Goal: Use online tool/utility: Utilize a website feature to perform a specific function

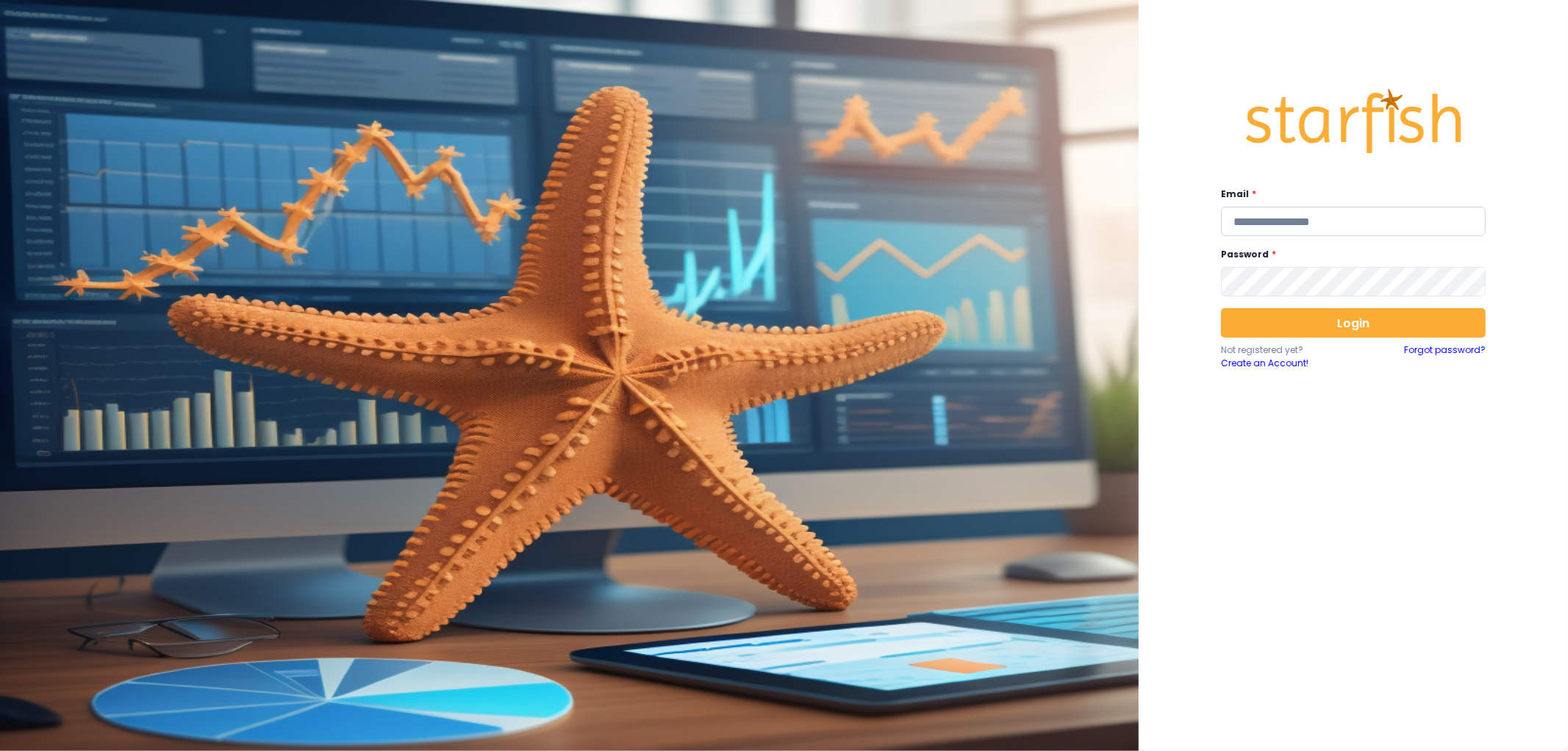
click at [1301, 226] on input "email" at bounding box center [1353, 221] width 265 height 30
type input "**********"
click at [1317, 310] on button "Login" at bounding box center [1353, 323] width 265 height 30
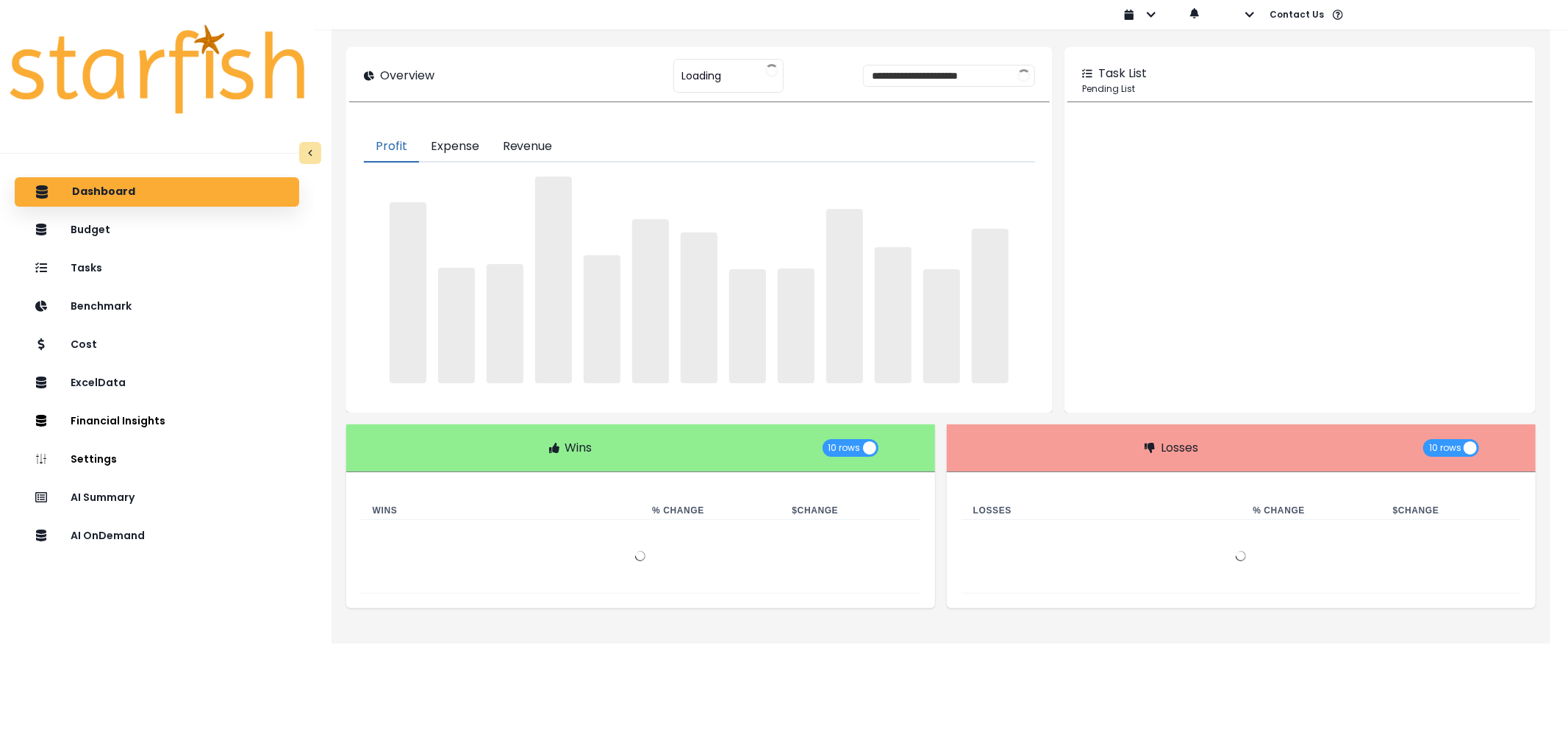
type input "********"
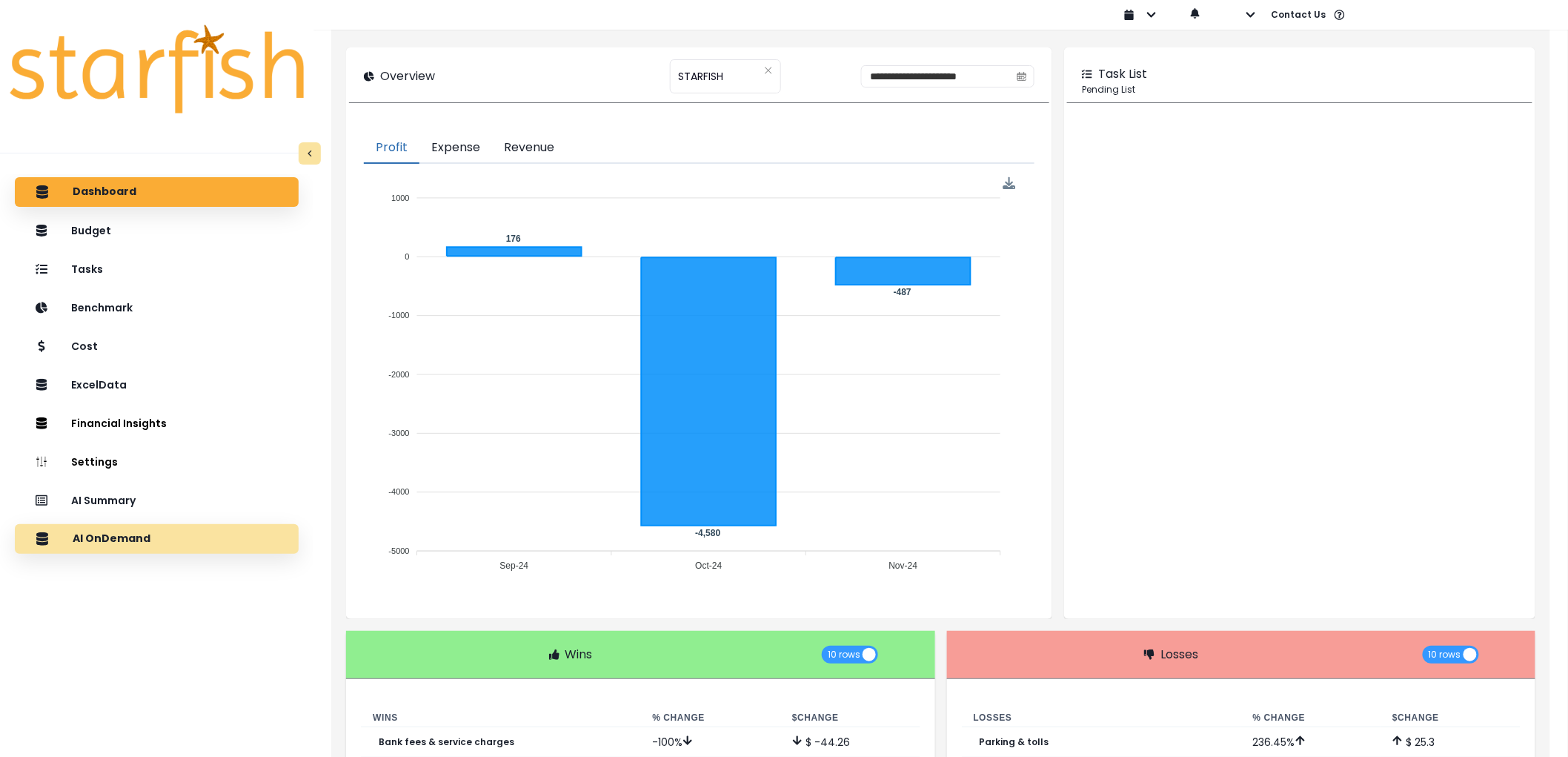
click at [168, 532] on div "AI OnDemand" at bounding box center [157, 538] width 260 height 31
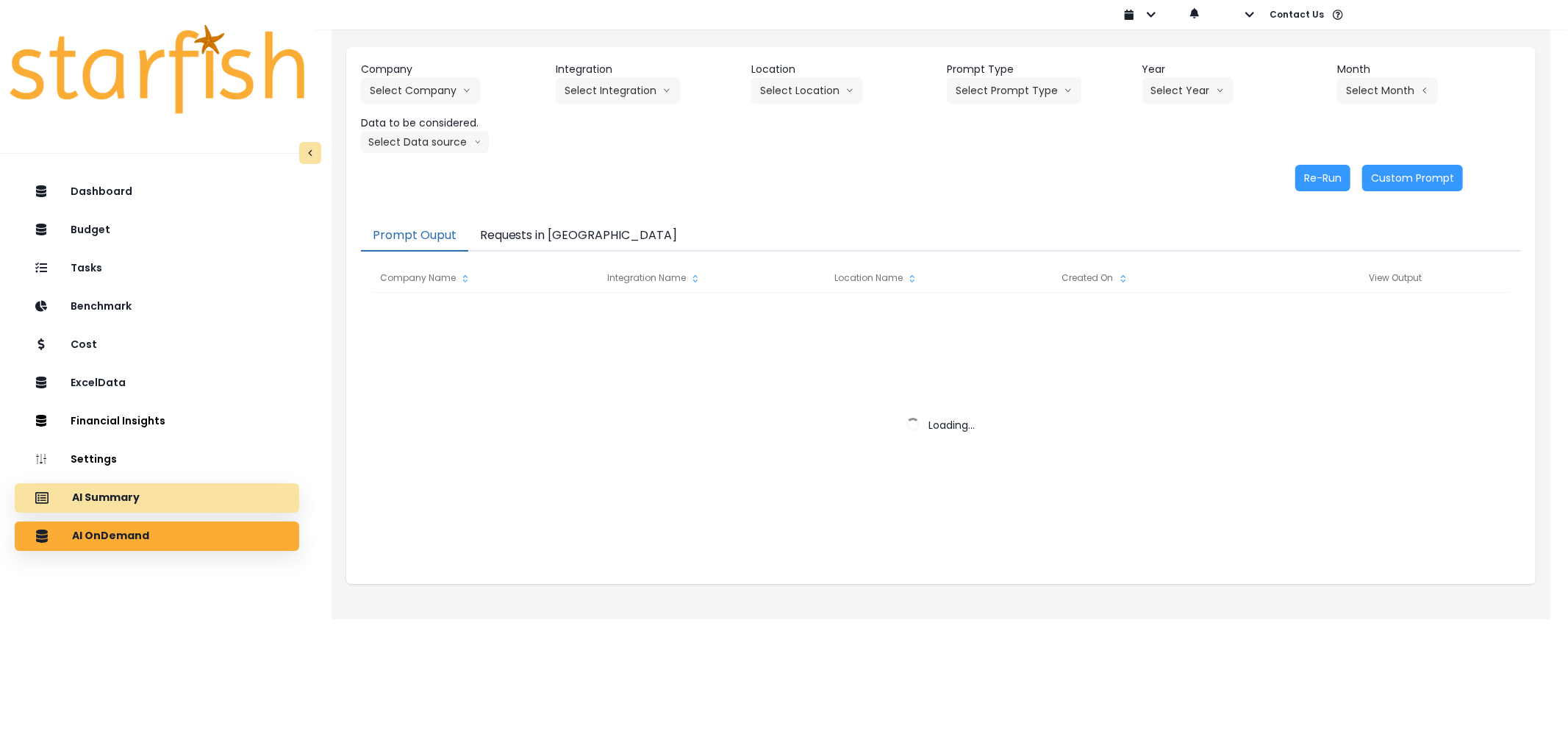
click at [218, 494] on div "AI Summary" at bounding box center [157, 497] width 261 height 31
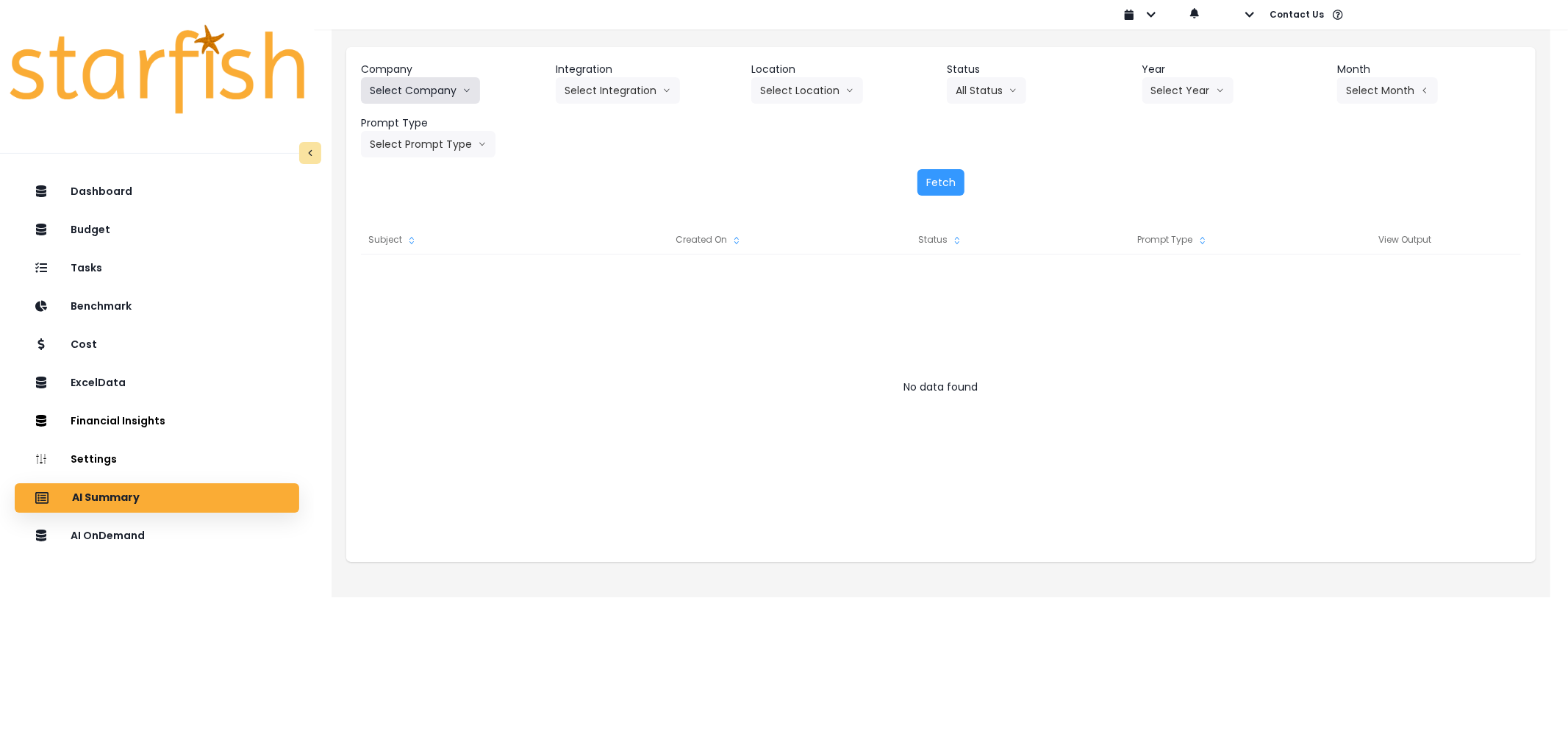
click at [408, 88] on button "Select Company" at bounding box center [421, 90] width 119 height 27
click at [422, 82] on button "Select Company" at bounding box center [421, 90] width 119 height 27
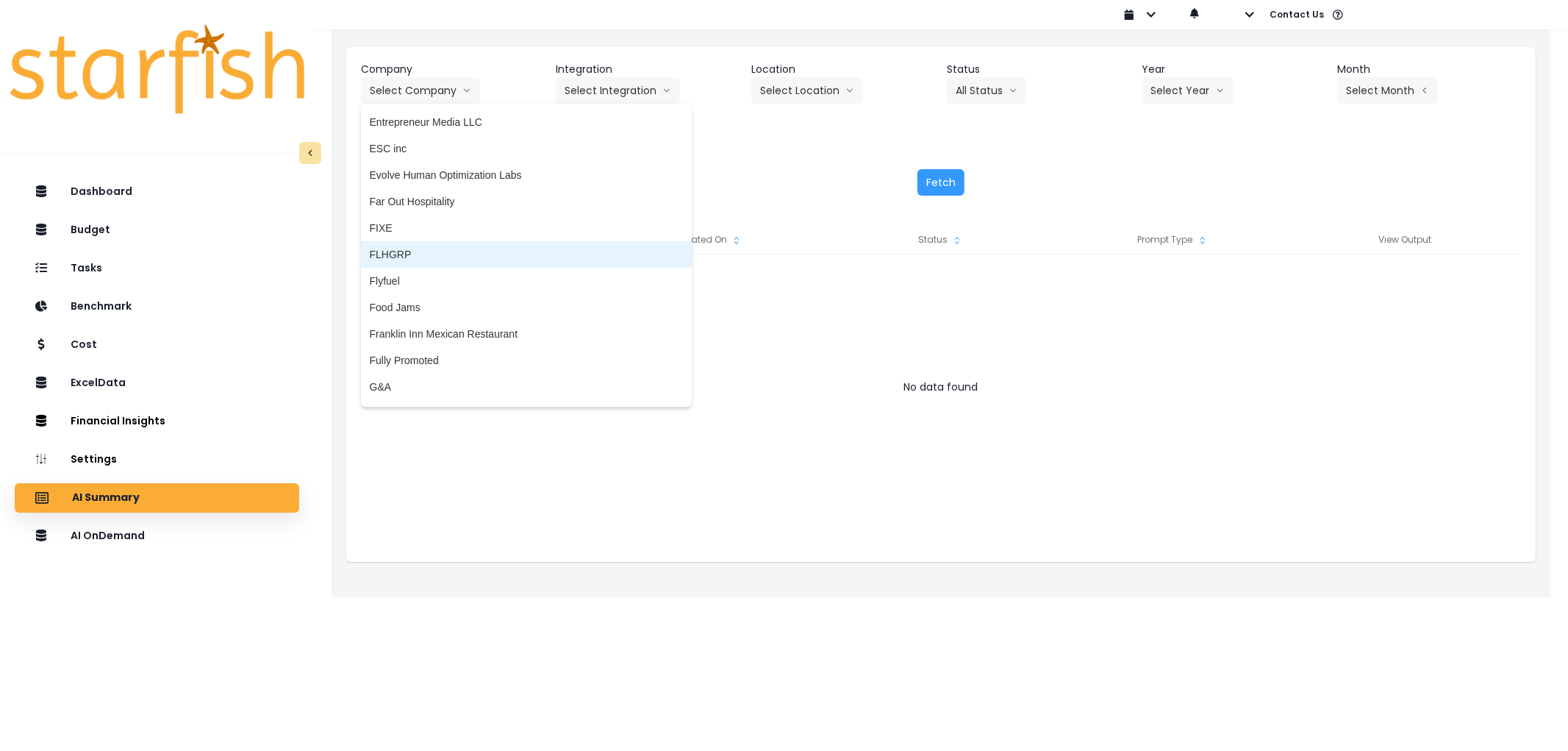
scroll to position [1133, 0]
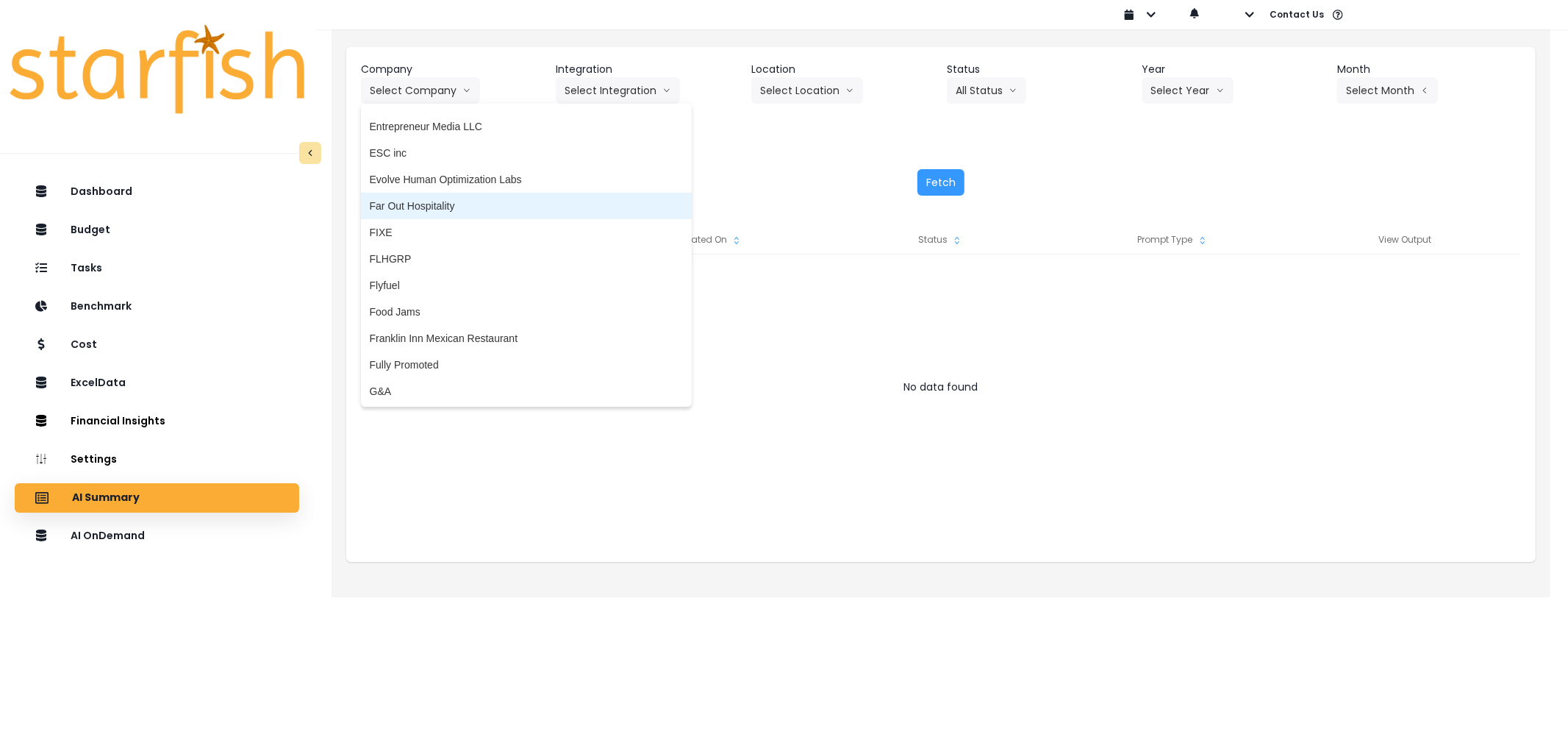
click at [429, 208] on span "Far Out Hospitality" at bounding box center [527, 205] width 313 height 15
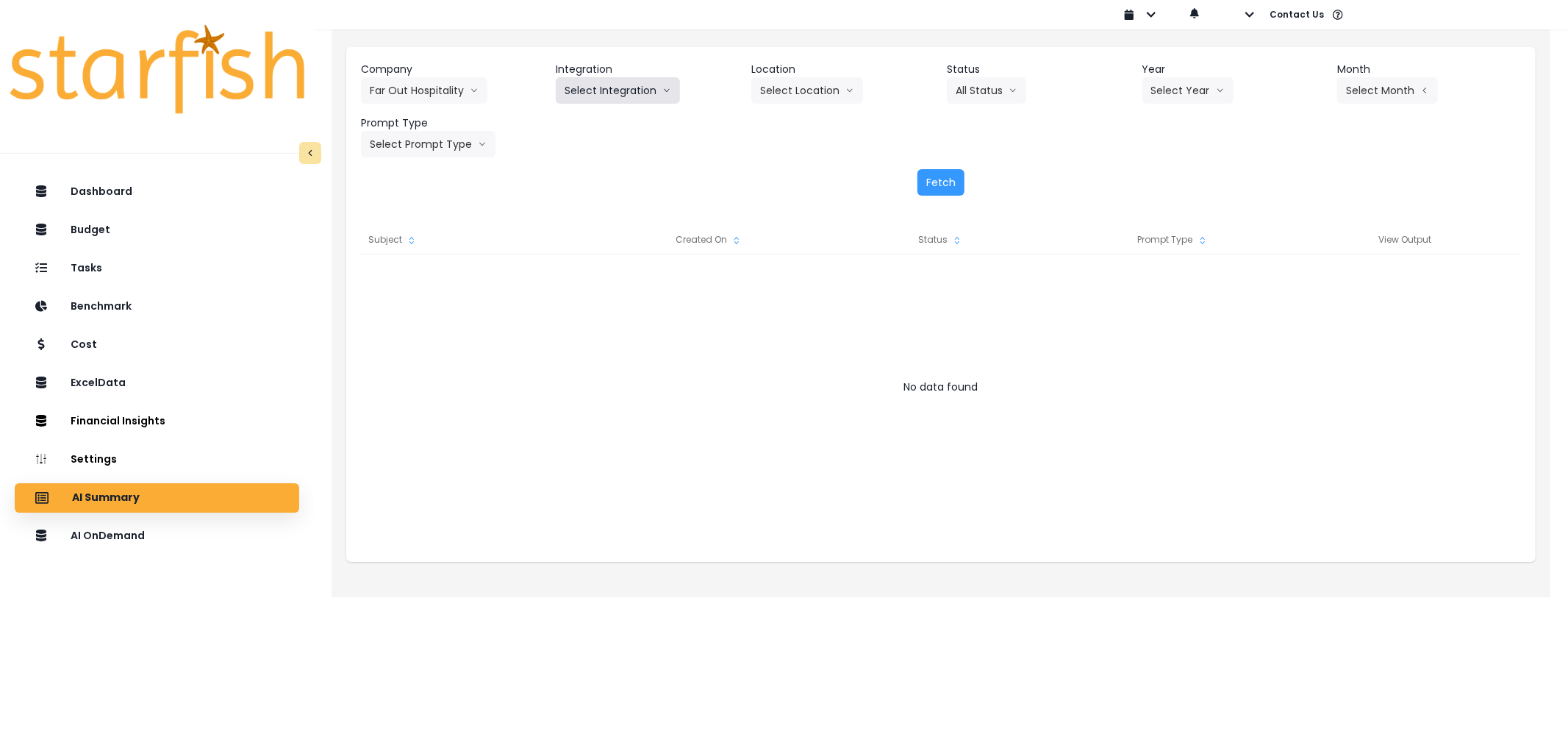
click at [607, 89] on button "Select Integration" at bounding box center [617, 90] width 124 height 27
click at [588, 126] on span "R365" at bounding box center [576, 121] width 24 height 15
click at [791, 101] on button "Select Location" at bounding box center [807, 90] width 112 height 27
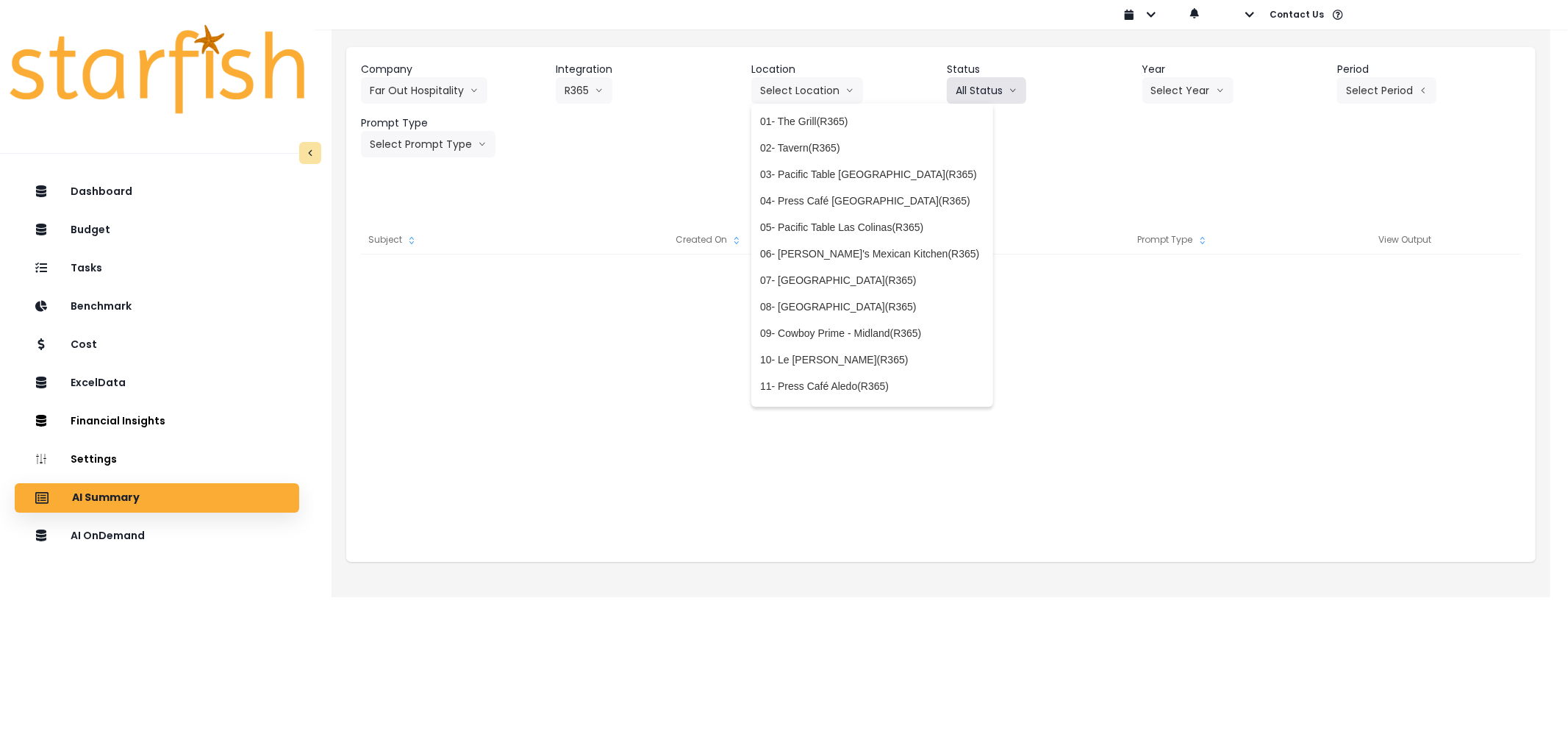
click at [974, 77] on button "All Status" at bounding box center [987, 90] width 79 height 27
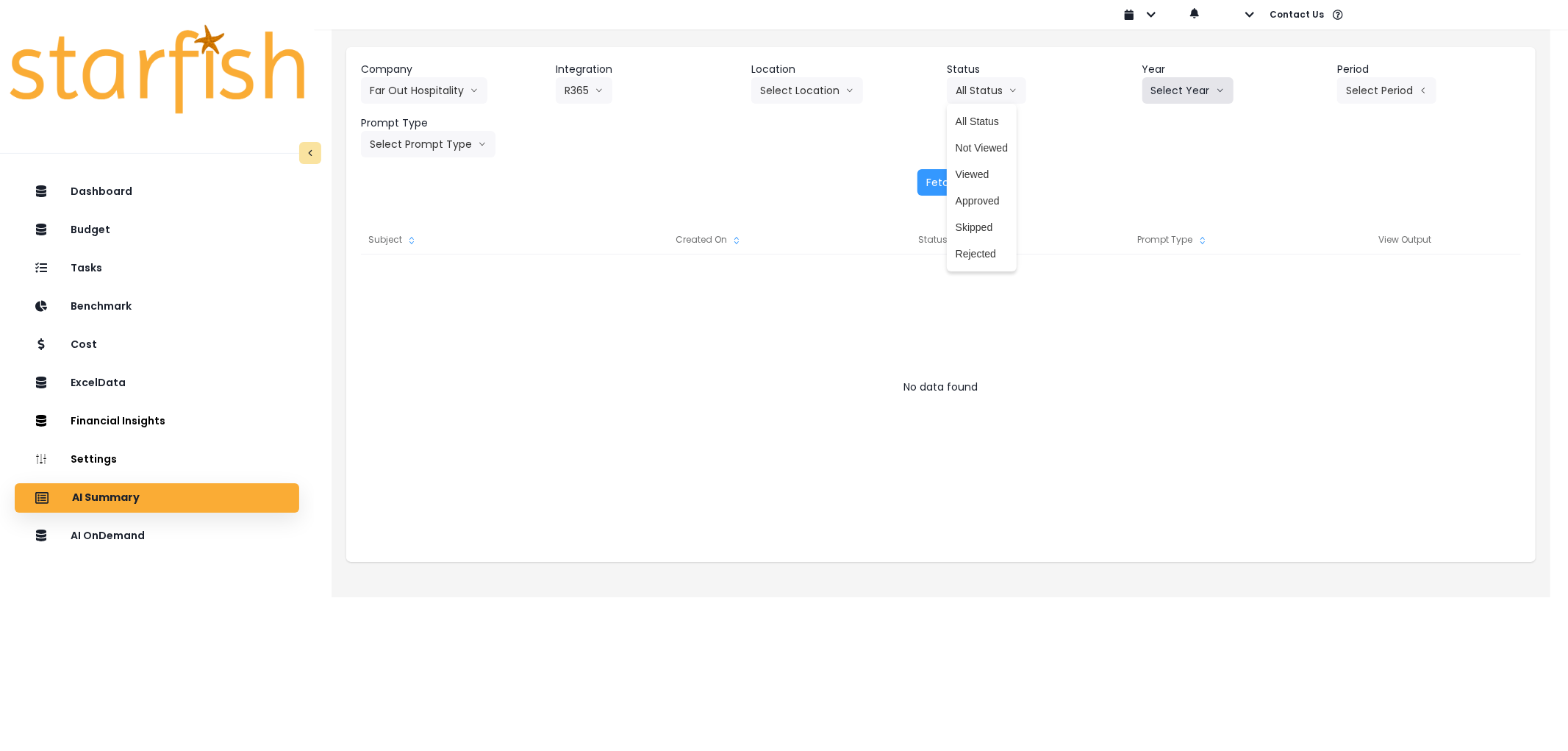
click at [1191, 92] on button "Select Year" at bounding box center [1188, 90] width 91 height 27
click at [1148, 171] on li "2025" at bounding box center [1162, 174] width 41 height 27
click at [1428, 94] on button "Select Period" at bounding box center [1387, 90] width 99 height 27
click at [1310, 277] on span "P8" at bounding box center [1319, 280] width 19 height 15
click at [613, 203] on div "Company Far Out Hospitality 86 Costs Asti Bagel Cafe Balance Grille Bald Ginger…" at bounding box center [941, 128] width 1190 height 164
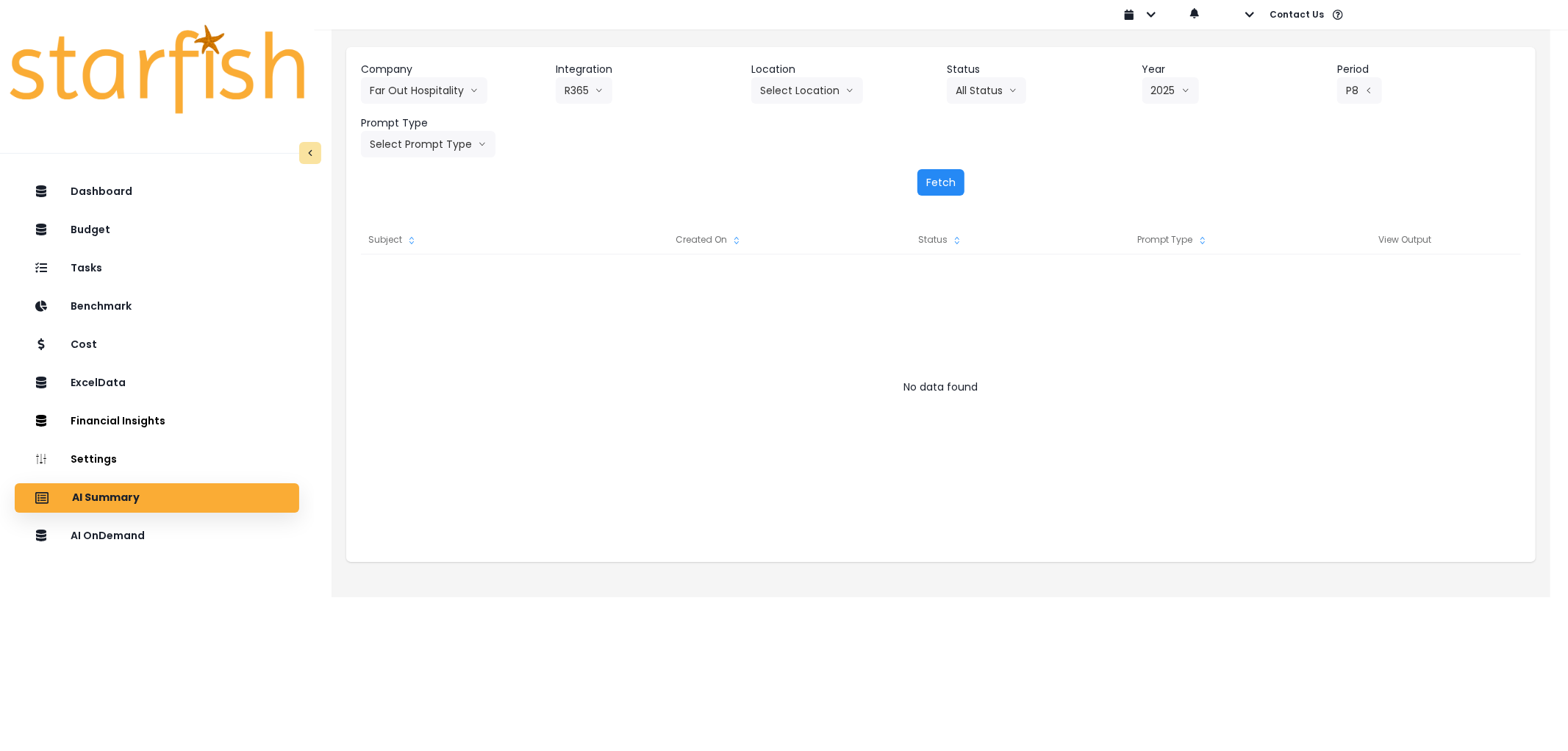
click at [954, 182] on button "Fetch" at bounding box center [940, 183] width 47 height 27
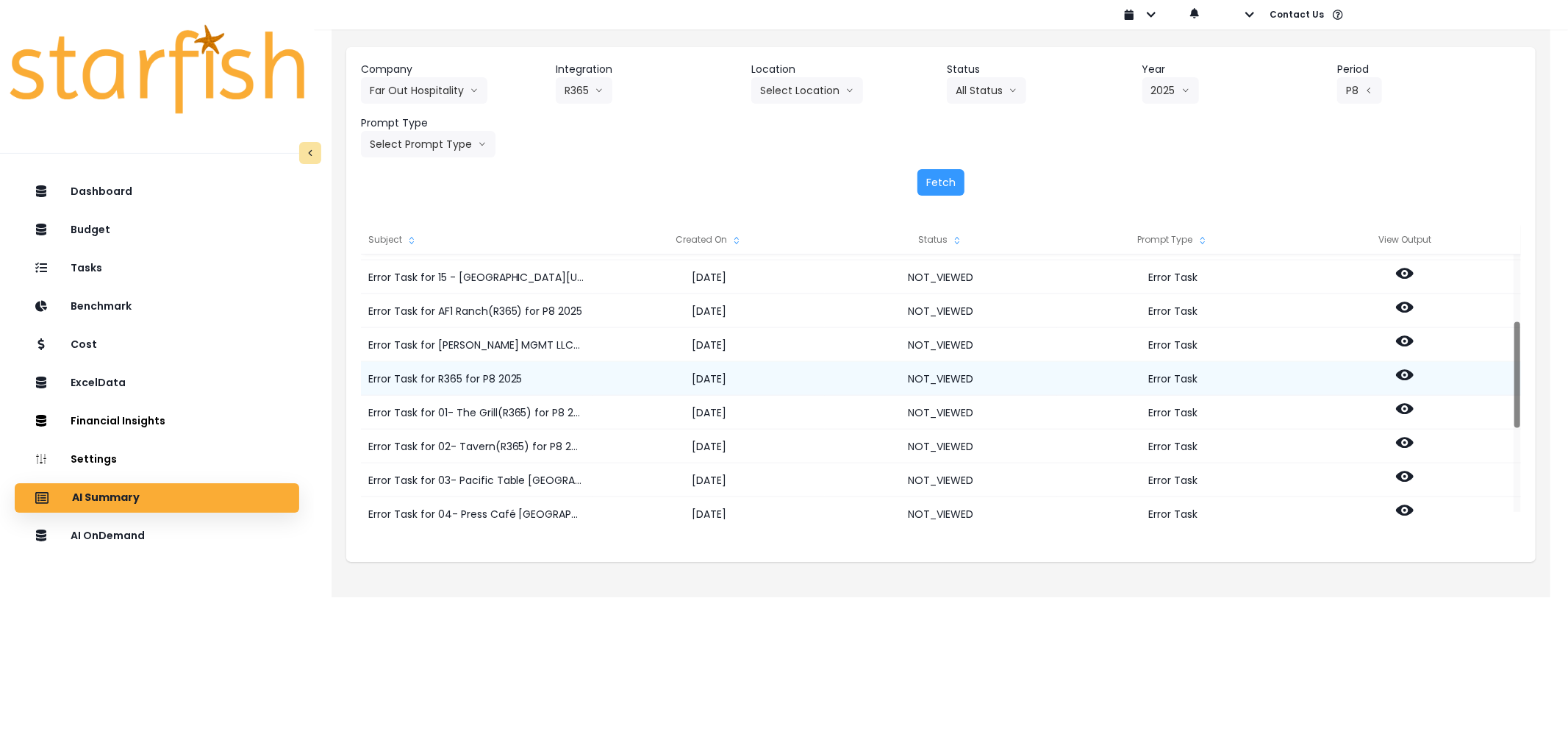
click at [1400, 377] on icon at bounding box center [1405, 374] width 18 height 11
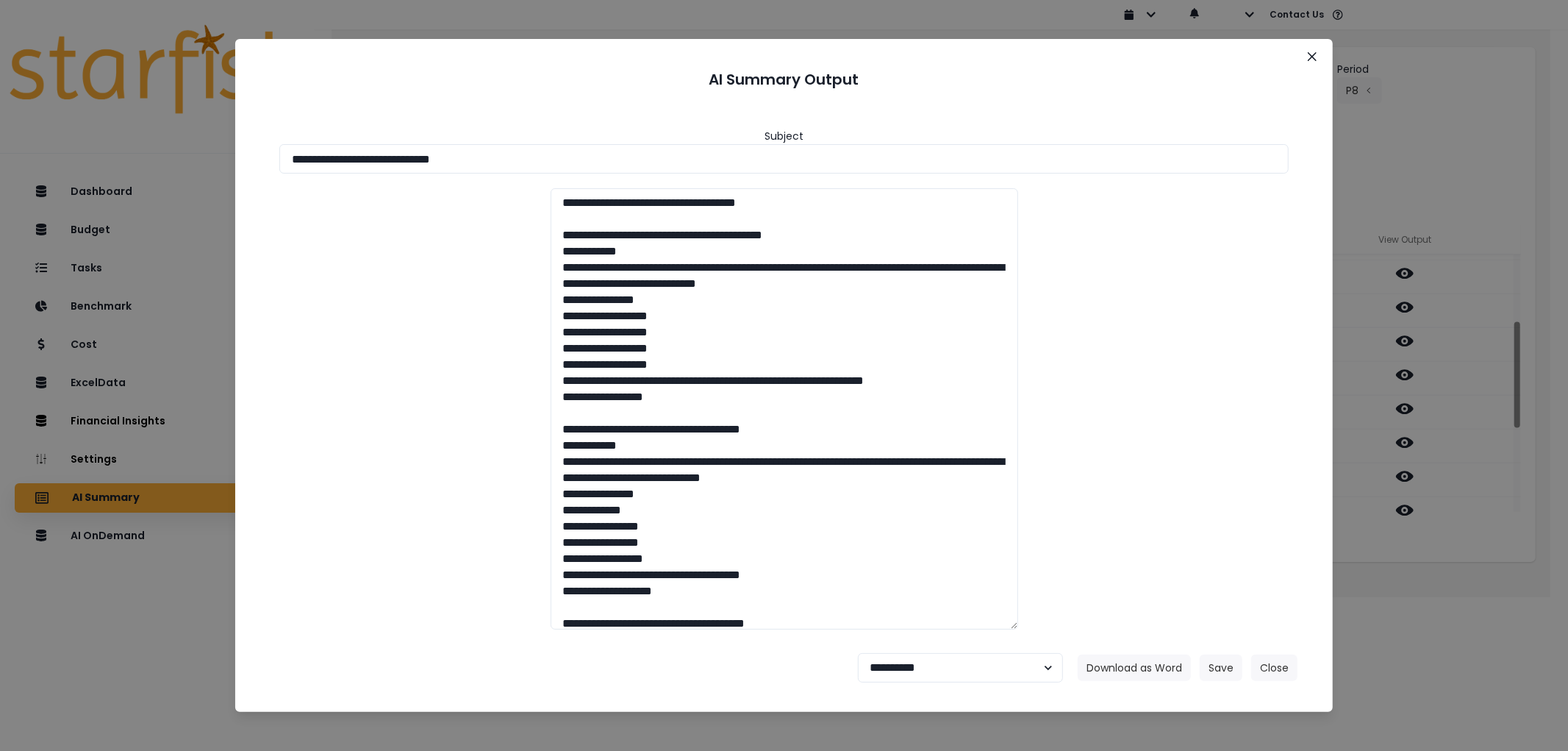
drag, startPoint x: 601, startPoint y: 171, endPoint x: 213, endPoint y: 160, distance: 388.2
click at [213, 160] on div "**********" at bounding box center [784, 375] width 1568 height 751
click at [1172, 679] on button "Download as Word" at bounding box center [1135, 668] width 113 height 27
